Goal: Task Accomplishment & Management: Use online tool/utility

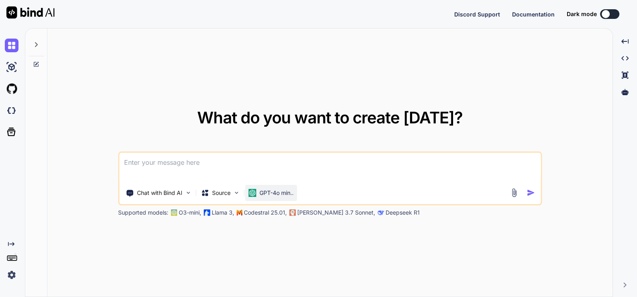
click at [265, 190] on p "GPT-4o min.." at bounding box center [277, 193] width 34 height 8
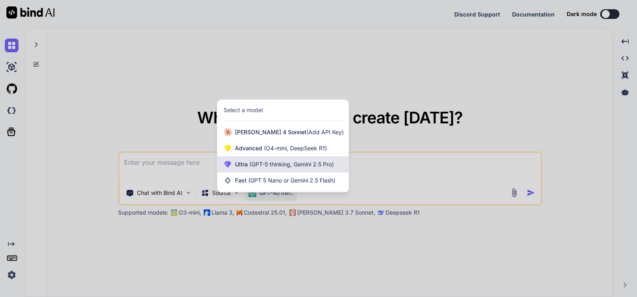
click at [280, 162] on span "(GPT-5 thinking, Gemini 2.5 Pro)" at bounding box center [291, 164] width 86 height 7
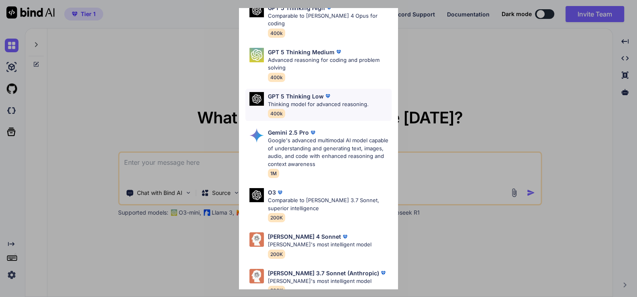
scroll to position [90, 0]
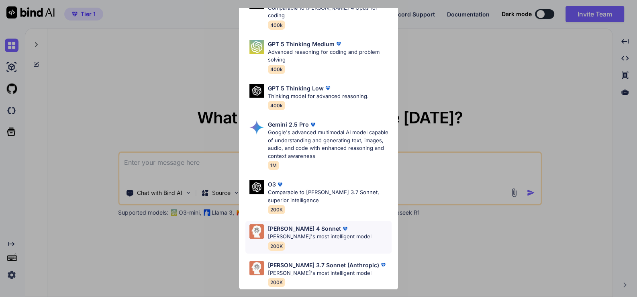
click at [322, 224] on div "[PERSON_NAME] 4 Sonnet" at bounding box center [320, 228] width 104 height 8
type textarea "x"
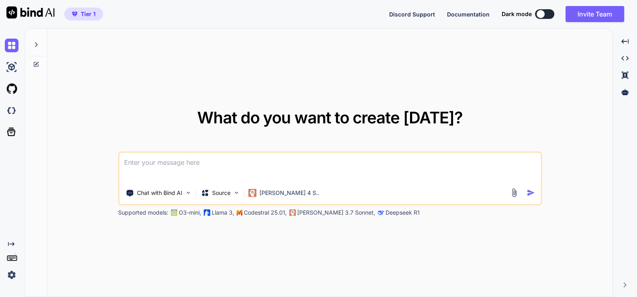
click at [200, 172] on textarea at bounding box center [329, 168] width 421 height 30
click at [244, 166] on textarea at bounding box center [329, 168] width 421 height 30
paste textarea "Topic - write approx 2000 words detailed blog post to promote my tool, compare …"
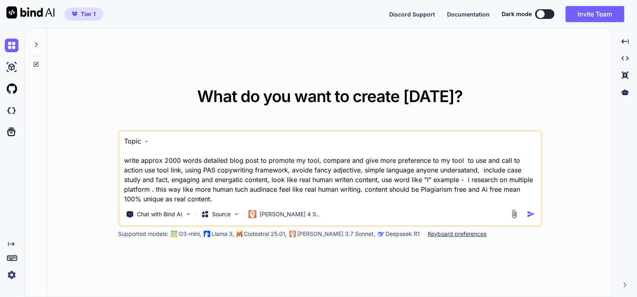
click at [172, 138] on textarea "Topic - write approx 2000 words detailed blog post to promote my tool, compare …" at bounding box center [329, 167] width 421 height 72
paste textarea "How to edit PDF more accurately Problem - many people want to edit pdf, but man…"
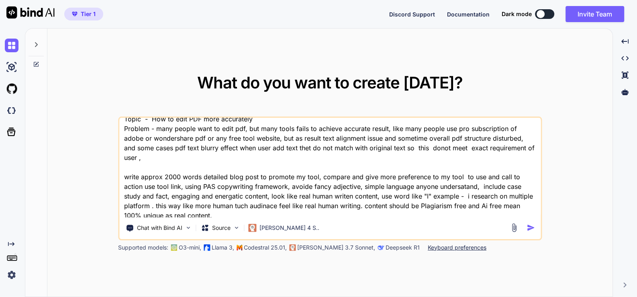
scroll to position [11, 0]
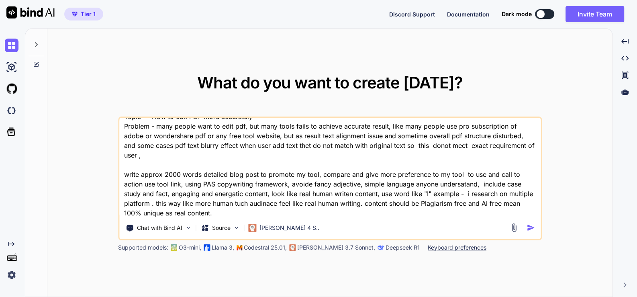
click at [123, 172] on textarea "Topic - How to edit PDF more accurately Problem - many people want to edit pdf,…" at bounding box center [329, 168] width 421 height 100
click at [244, 212] on textarea "Topic - How to edit PDF more accurately Problem - many people want to edit pdf,…" at bounding box center [329, 168] width 421 height 100
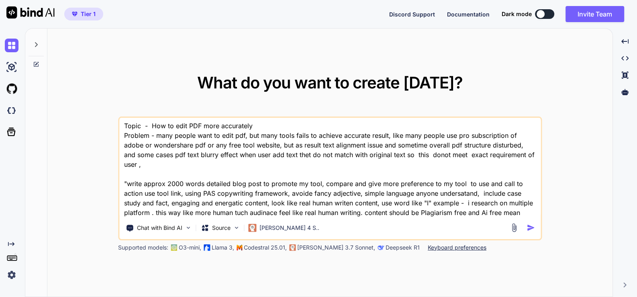
scroll to position [0, 0]
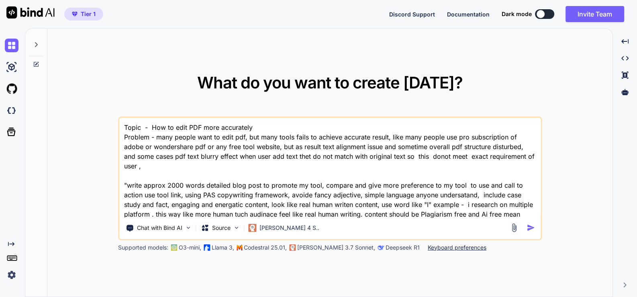
drag, startPoint x: 162, startPoint y: 168, endPoint x: 167, endPoint y: 166, distance: 5.8
click at [164, 167] on textarea "Topic - How to edit PDF more accurately Problem - many people want to edit pdf,…" at bounding box center [329, 168] width 421 height 100
drag, startPoint x: 137, startPoint y: 176, endPoint x: 151, endPoint y: 168, distance: 16.4
click at [139, 174] on textarea "Topic - How to edit PDF more accurately Problem - many people want to edit pdf,…" at bounding box center [329, 168] width 421 height 100
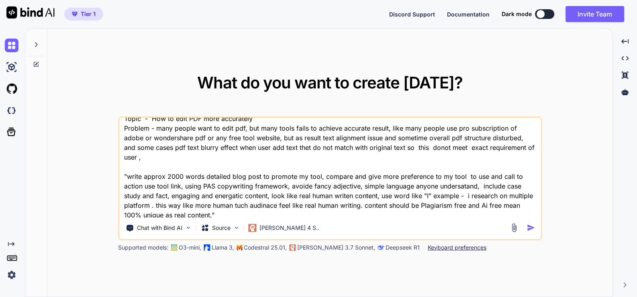
scroll to position [11, 0]
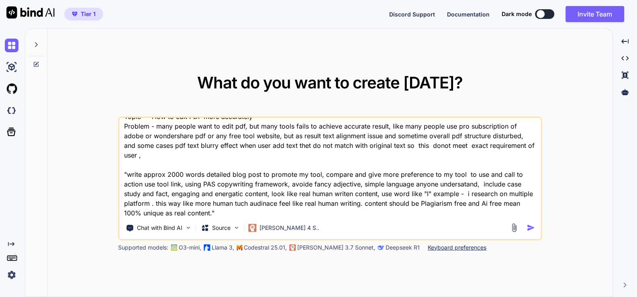
drag, startPoint x: 255, startPoint y: 213, endPoint x: 106, endPoint y: 99, distance: 187.6
click at [106, 99] on div "What do you want to create [DATE]? Chat with Bind AI Source [PERSON_NAME] 4 S..…" at bounding box center [329, 163] width 565 height 269
paste textarea ""write approx 2000 words detailed blog post to promote my tool, compare and giv…"
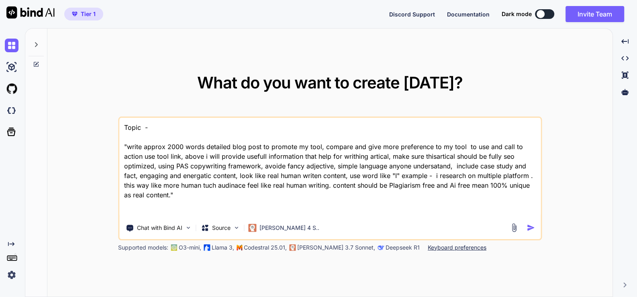
scroll to position [0, 0]
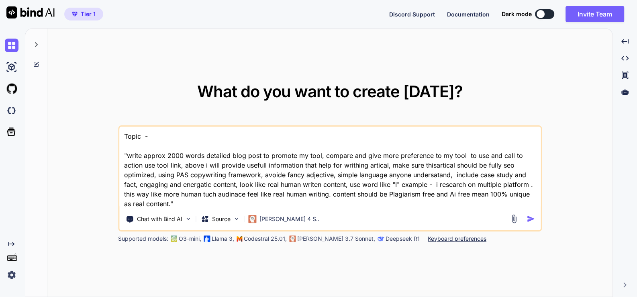
click at [174, 135] on textarea "Topic - "write approx 2000 words detailed blog post to promote my tool, compare…" at bounding box center [329, 168] width 421 height 82
paste textarea "How to edit PDF more accurately Problem - many people want to edit pdf, but man…"
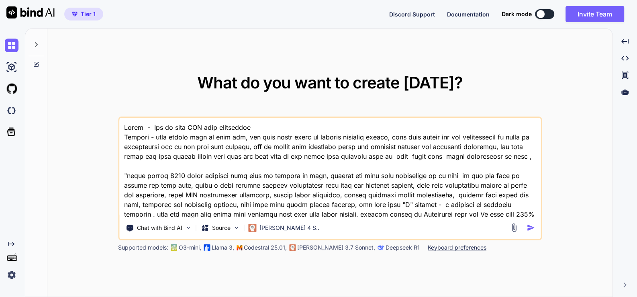
paste textarea "app name - Ouick Edit PDF Tool URL - [URL][DOMAIN_NAME] About this App Ouick Ed…"
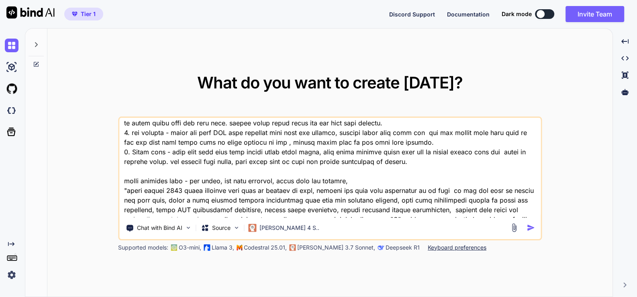
scroll to position [290, 0]
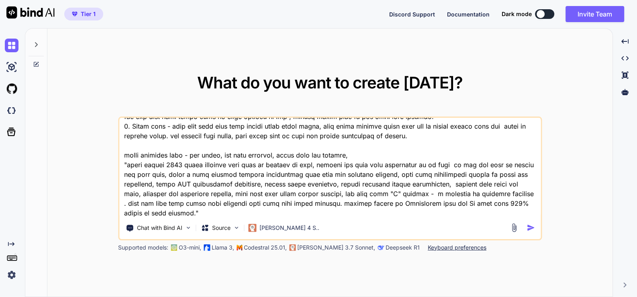
type textarea "Topic - How to edit PDF more accurately Problem - many people want to edit pdf,…"
click at [532, 228] on img "button" at bounding box center [531, 227] width 8 height 8
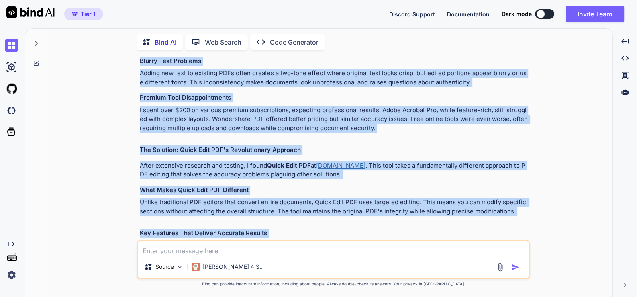
scroll to position [570, 0]
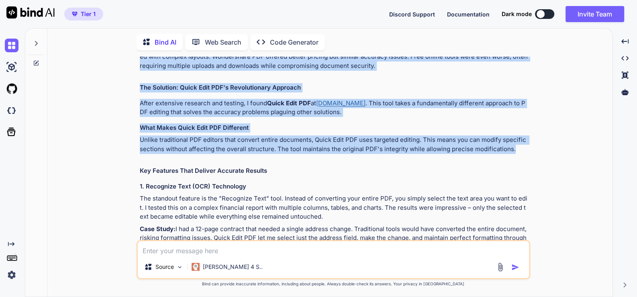
drag, startPoint x: 136, startPoint y: 131, endPoint x: 523, endPoint y: 139, distance: 387.0
click at [523, 139] on div "You Bind AI How to Edit PDFs More Accurately: A Complete Guide to Professional …" at bounding box center [334, 177] width 394 height 240
copy div "L'ip dolor sitame consectetur ADI elitsed doeiu tempo incididun utlaboreetdo ma…"
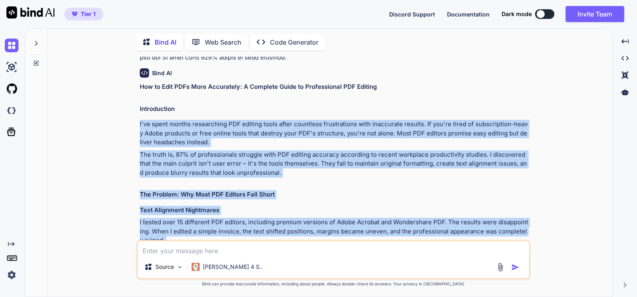
scroll to position [352, 0]
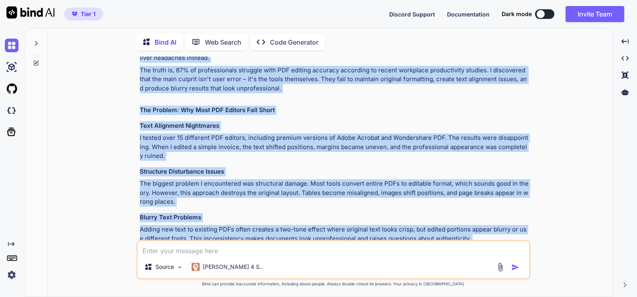
click at [561, 157] on div "You Bind AI How to Edit PDFs More Accurately: A Complete Guide to Professional …" at bounding box center [333, 177] width 559 height 240
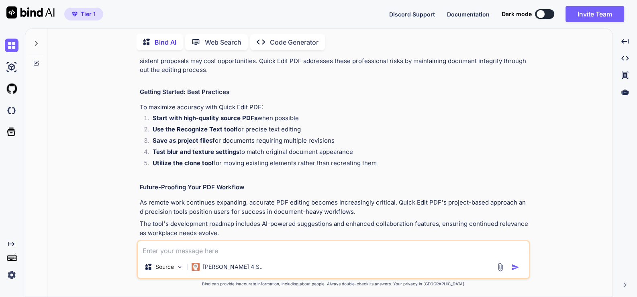
scroll to position [1588, 0]
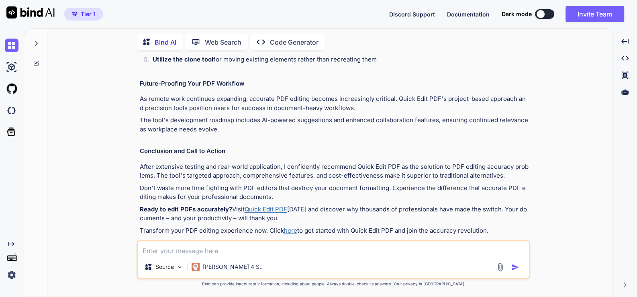
click at [208, 253] on textarea at bounding box center [333, 248] width 391 height 14
paste textarea "<!DOCTYPE html> <html lang="en"> <head> <!-- TODO: Update these details for eac…"
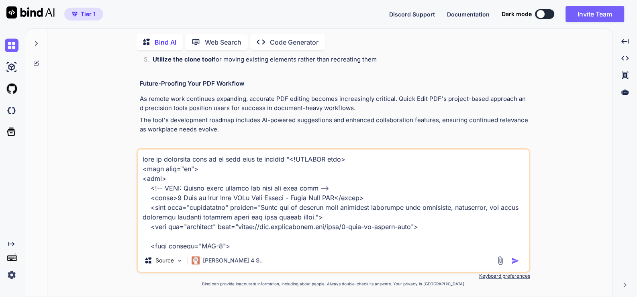
scroll to position [1957, 0]
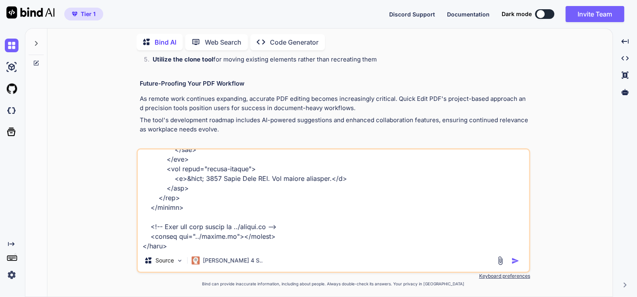
click at [197, 245] on textarea at bounding box center [333, 199] width 391 height 100
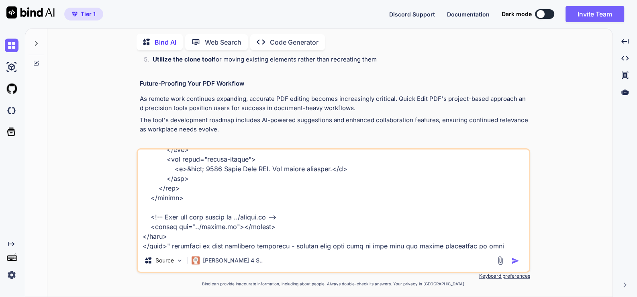
scroll to position [1967, 0]
type textarea "this is reference page of my post page my website "<!DOCTYPE html> <html lang="…"
click at [514, 259] on img "button" at bounding box center [515, 261] width 8 height 8
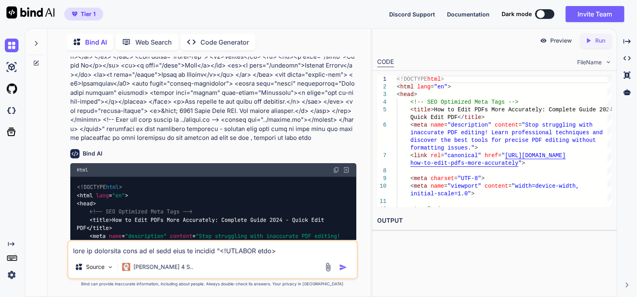
scroll to position [2759, 0]
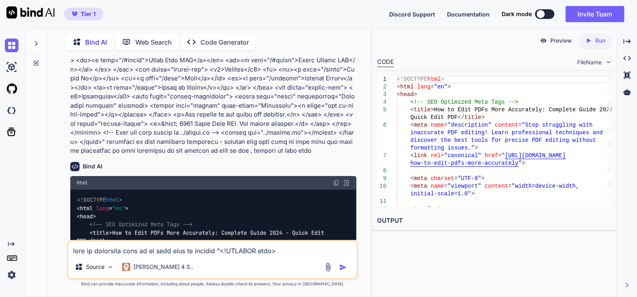
click at [336, 180] on img at bounding box center [336, 183] width 6 height 6
